Goal: Task Accomplishment & Management: Complete application form

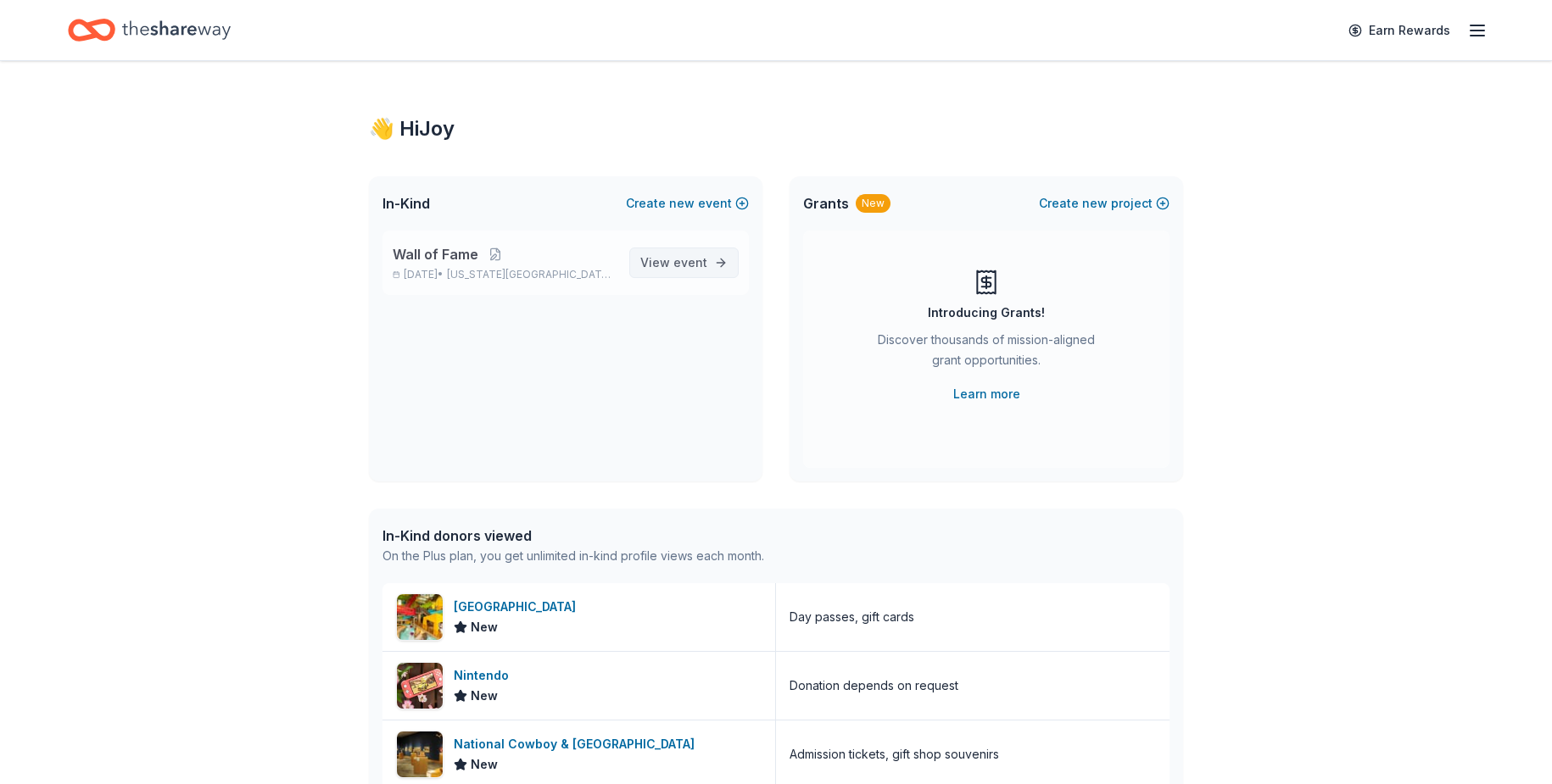
click at [670, 272] on span "View event" at bounding box center [674, 263] width 67 height 20
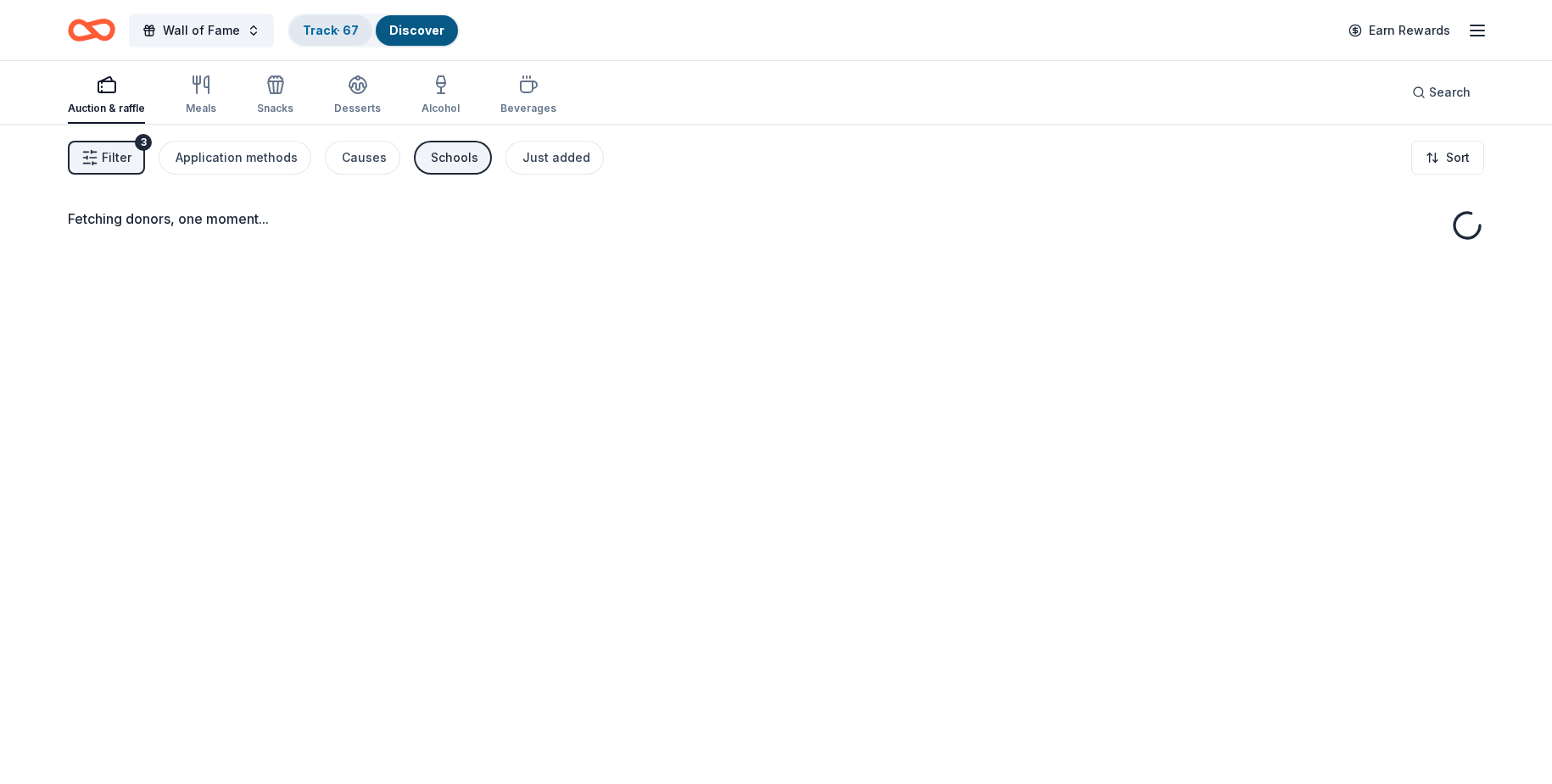
click at [363, 32] on div "Track · 67" at bounding box center [330, 31] width 83 height 31
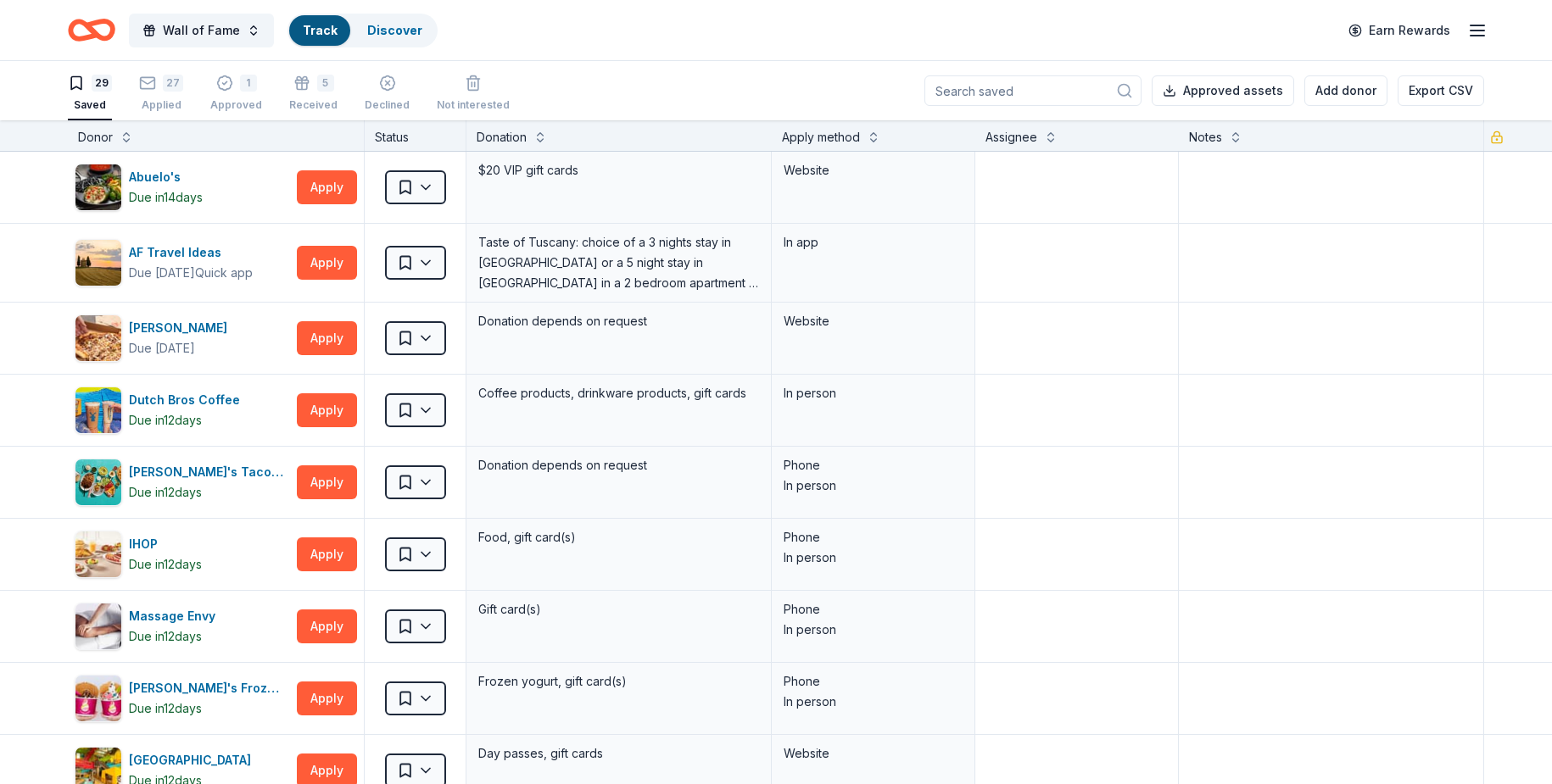
scroll to position [1, 0]
click at [341, 30] on div "Track" at bounding box center [319, 31] width 61 height 31
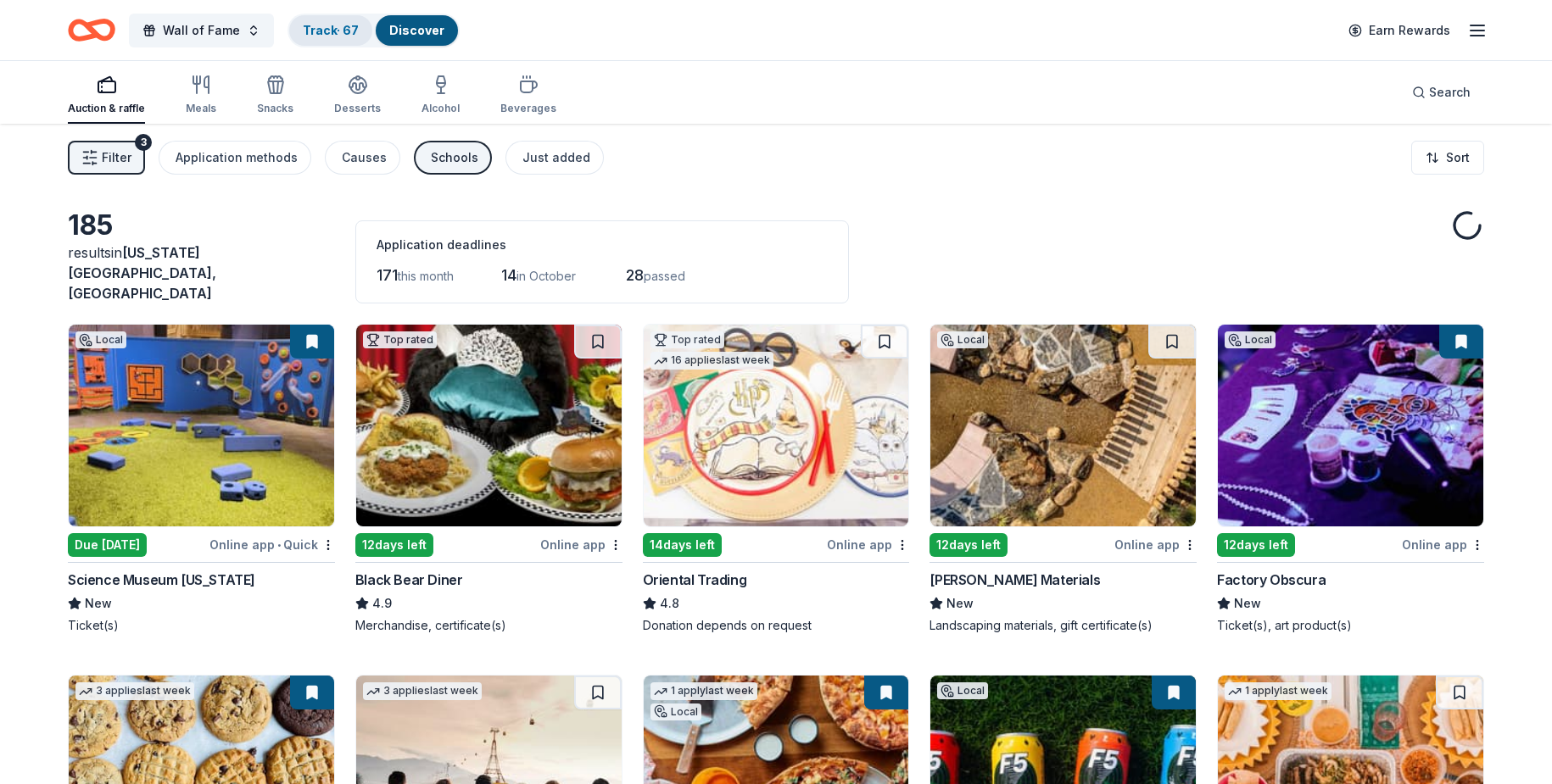
click at [325, 27] on link "Track · 67" at bounding box center [331, 30] width 56 height 15
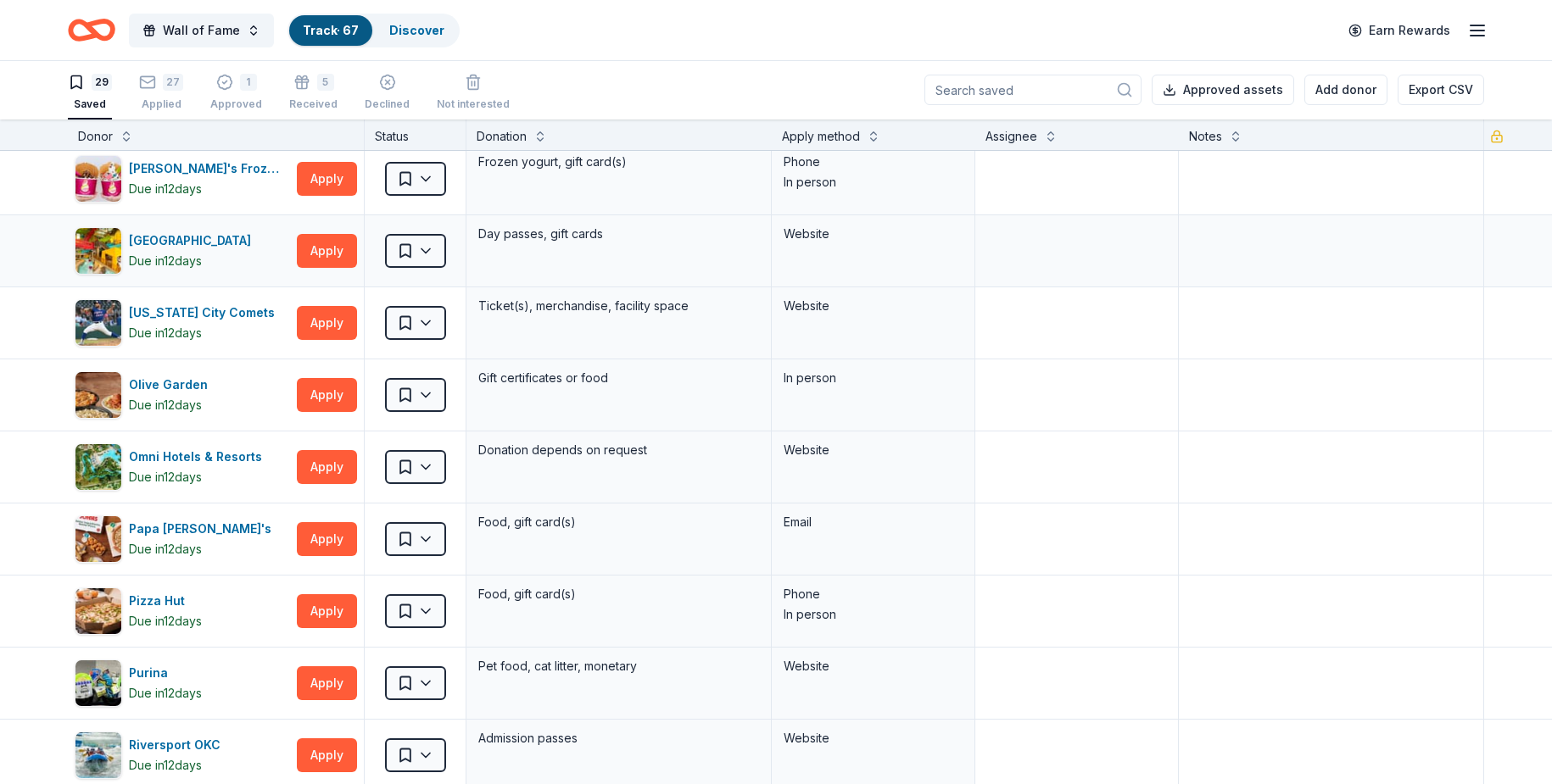
scroll to position [508, 0]
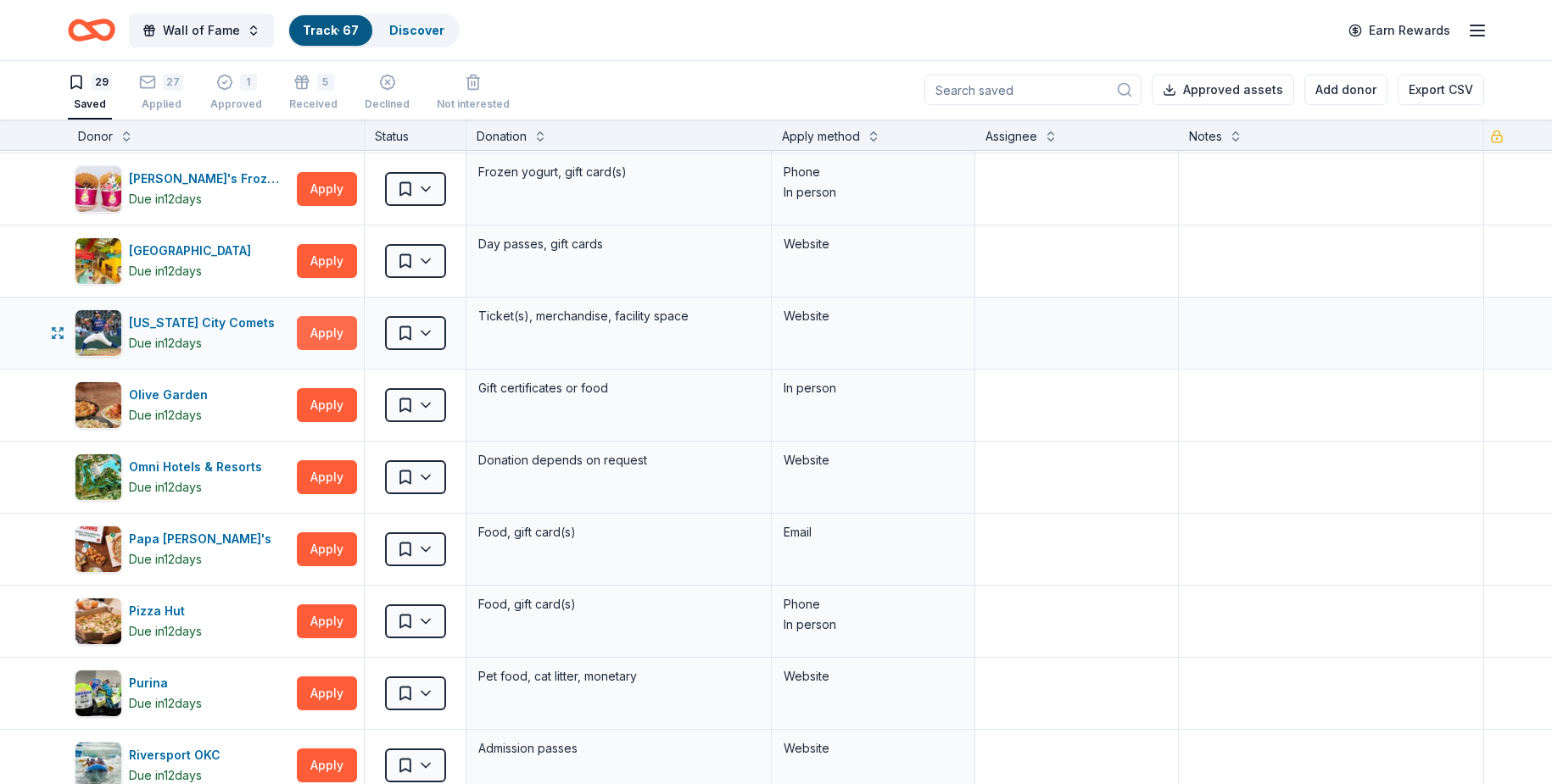
click at [309, 337] on button "Apply" at bounding box center [327, 333] width 60 height 34
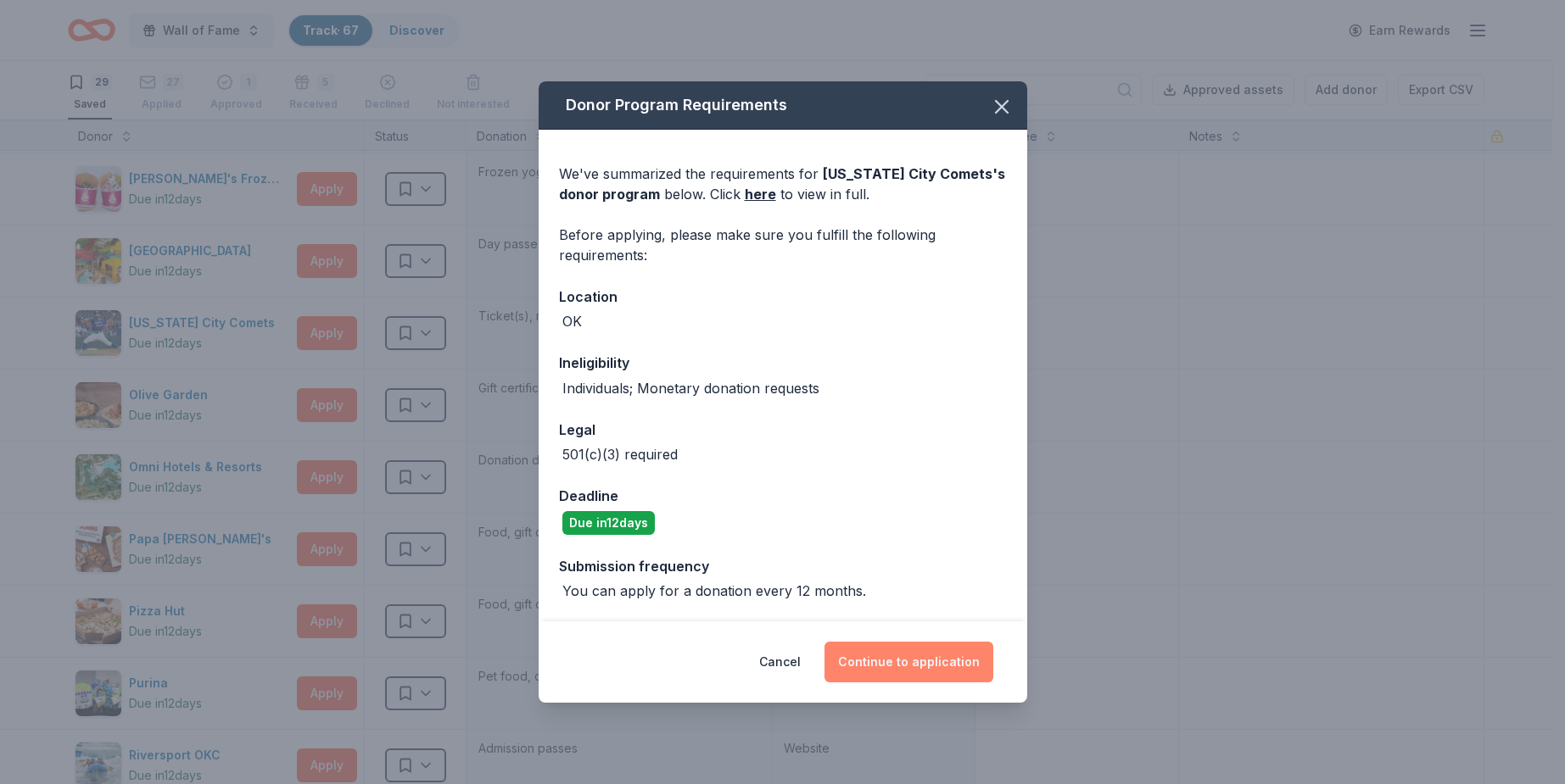
click at [883, 660] on button "Continue to application" at bounding box center [909, 662] width 169 height 41
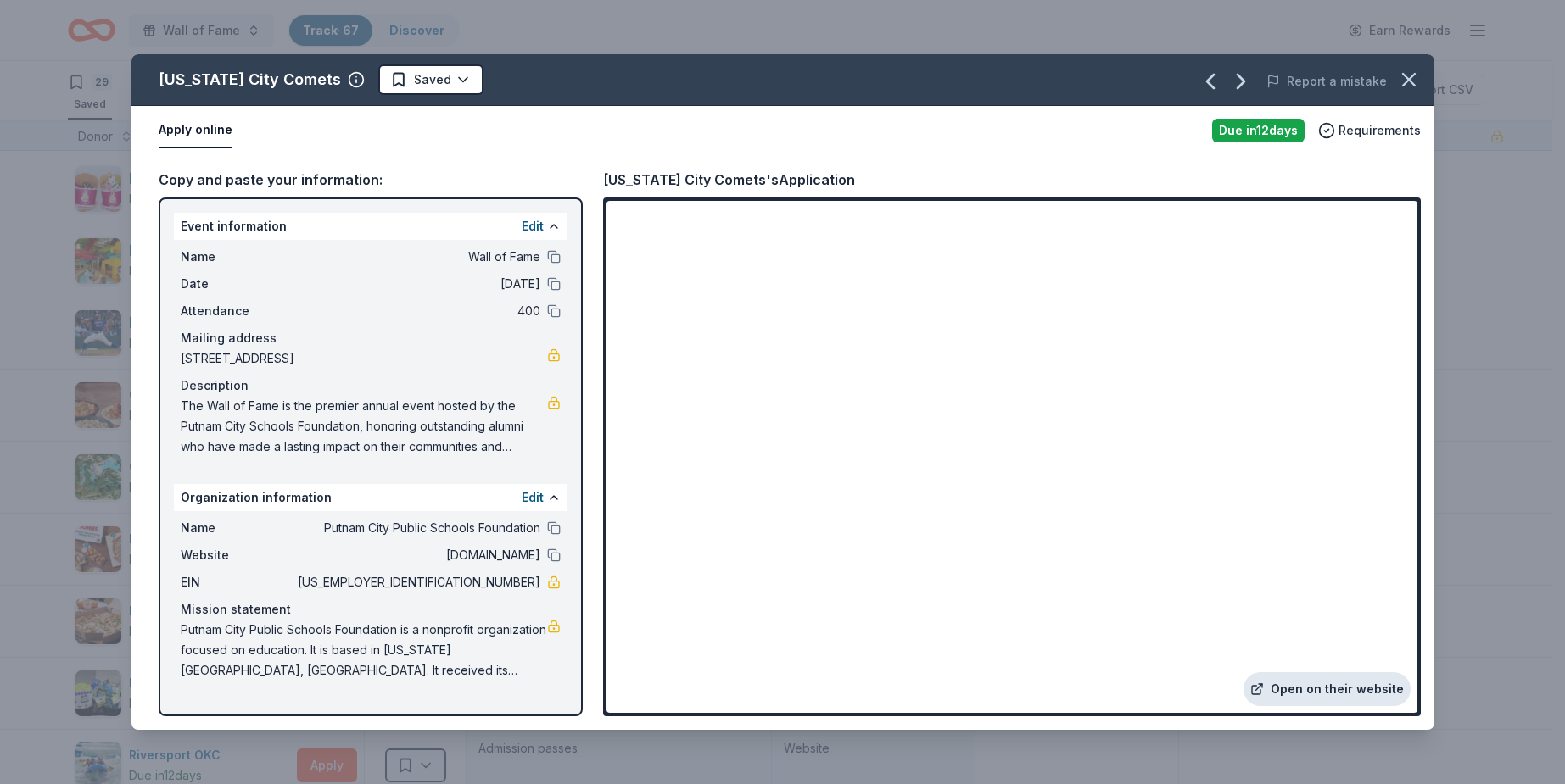
click at [1346, 682] on link "Open on their website" at bounding box center [1328, 689] width 167 height 34
click at [1411, 78] on icon "button" at bounding box center [1408, 79] width 12 height 12
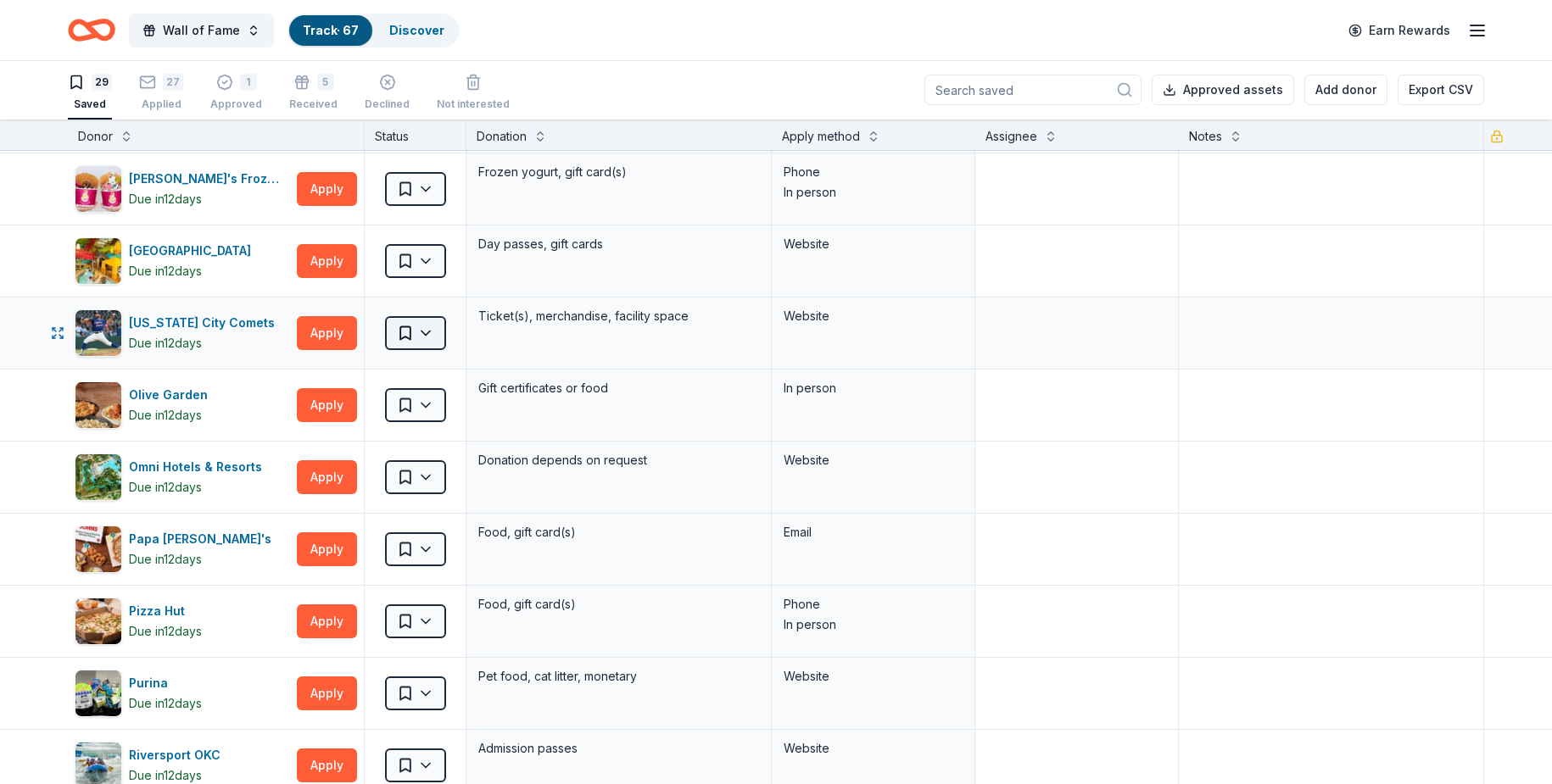
click at [439, 325] on html "Wall of Fame Track · 67 Discover Earn Rewards 29 Saved 27 Applied 1 Approved 5 …" at bounding box center [776, 391] width 1552 height 784
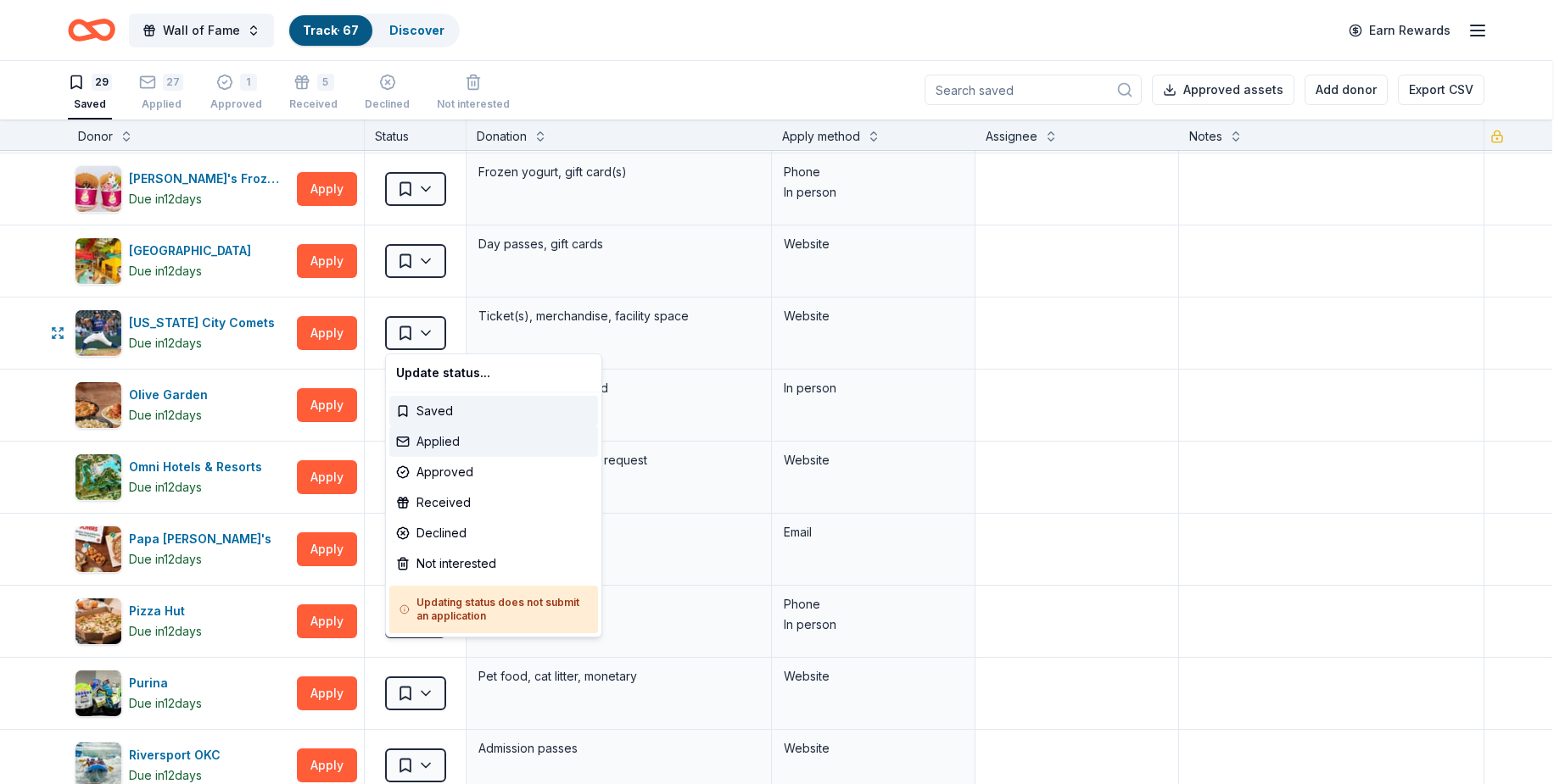
click at [486, 440] on div "Applied" at bounding box center [493, 442] width 208 height 31
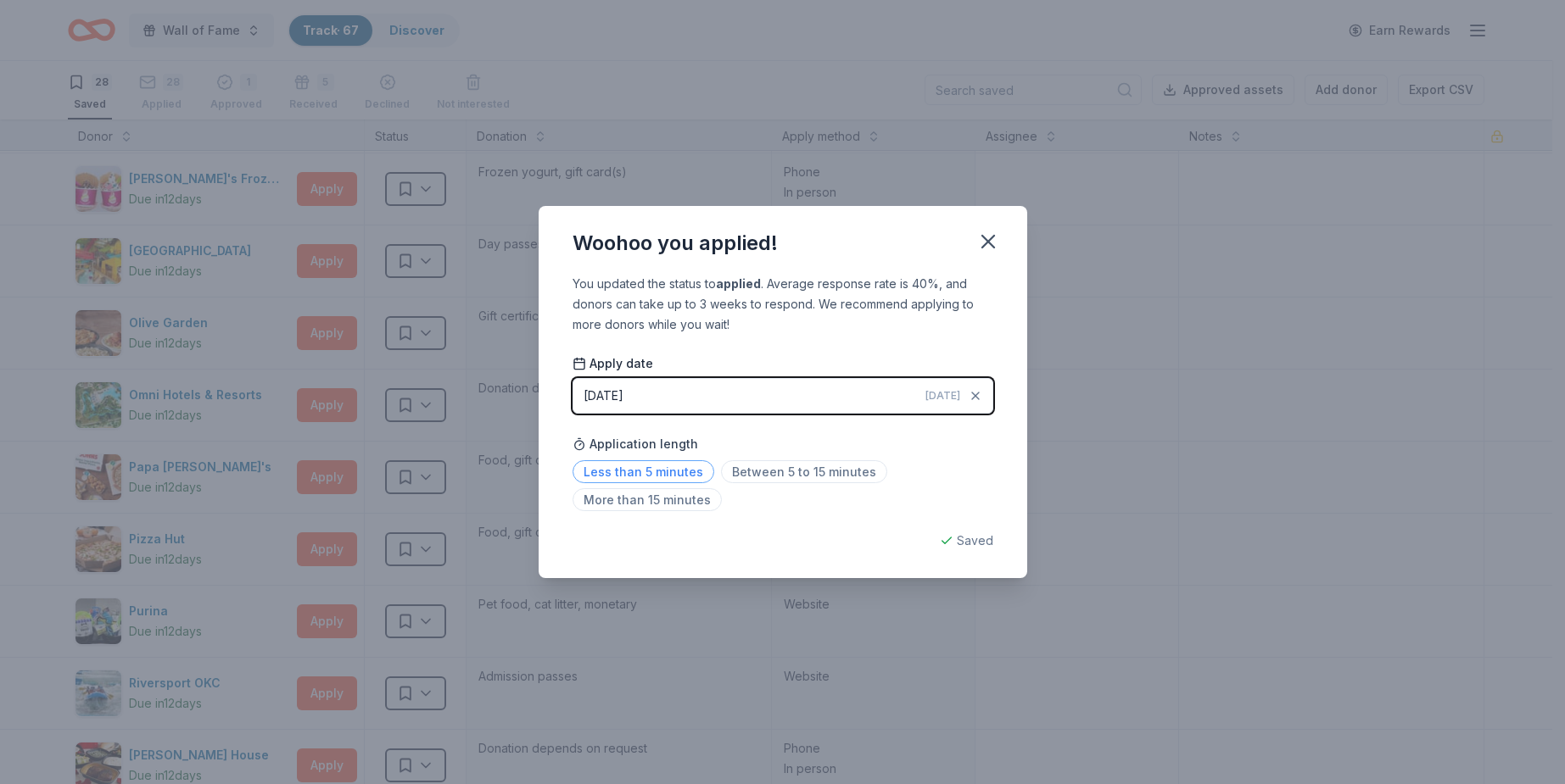
click at [674, 470] on span "Less than 5 minutes" at bounding box center [643, 471] width 142 height 23
click at [991, 245] on icon "button" at bounding box center [988, 241] width 12 height 12
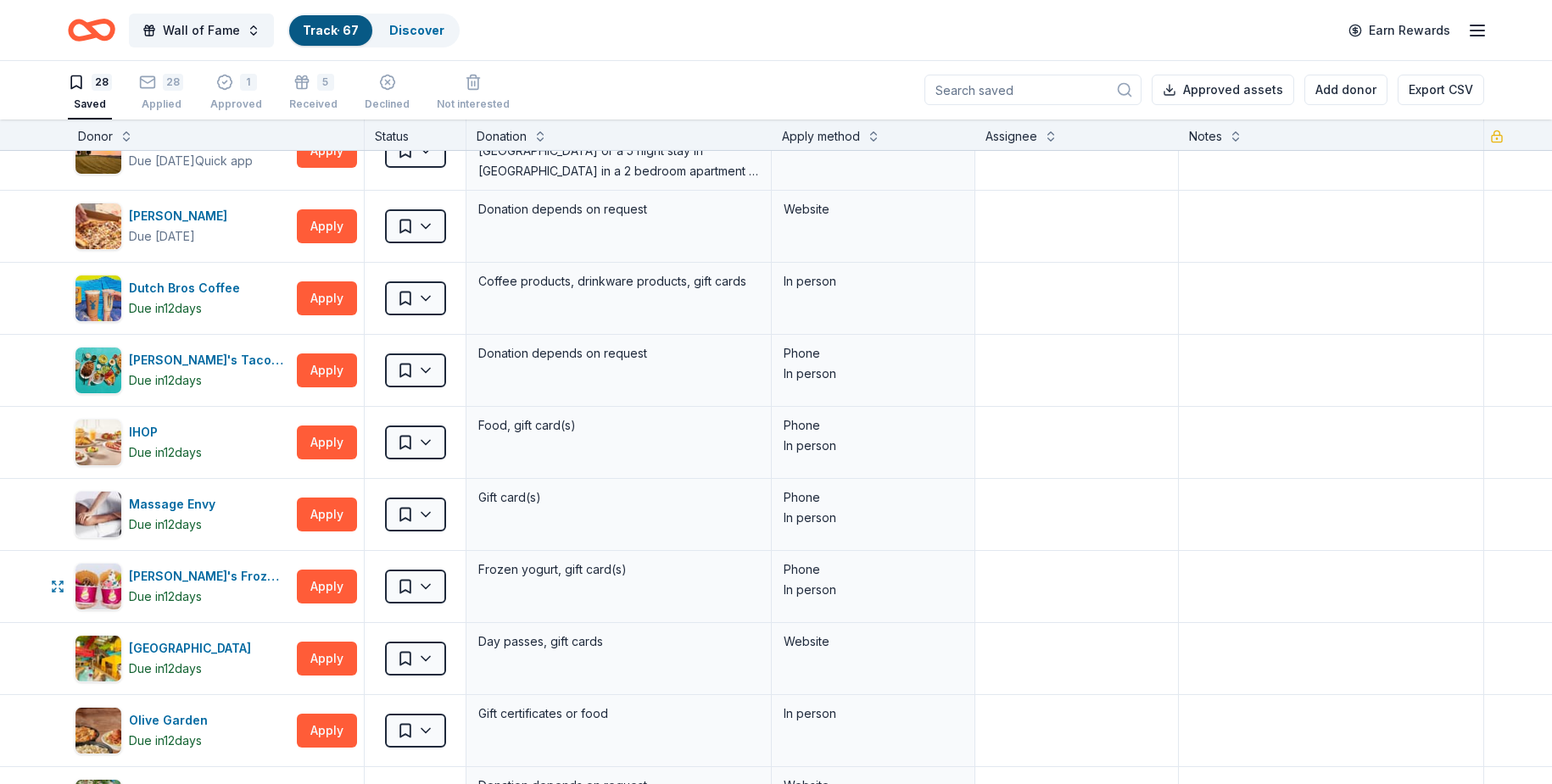
scroll to position [0, 0]
